Goal: Task Accomplishment & Management: Manage account settings

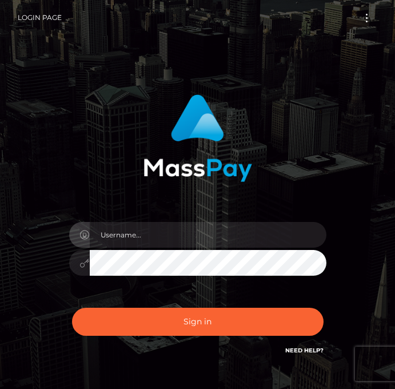
click at [153, 236] on input "text" at bounding box center [208, 235] width 237 height 26
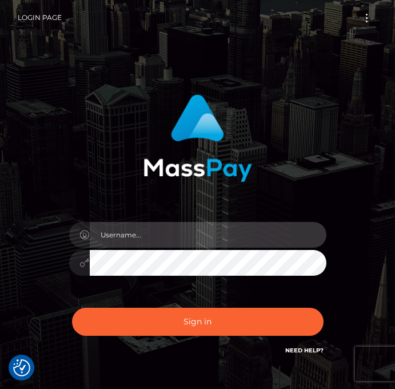
type input "bell70649@gmail.com"
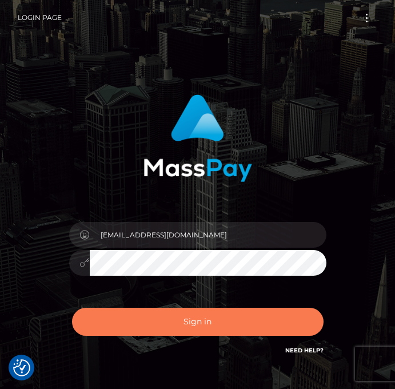
click at [201, 321] on button "Sign in" at bounding box center [198, 322] width 252 height 28
